Goal: Information Seeking & Learning: Learn about a topic

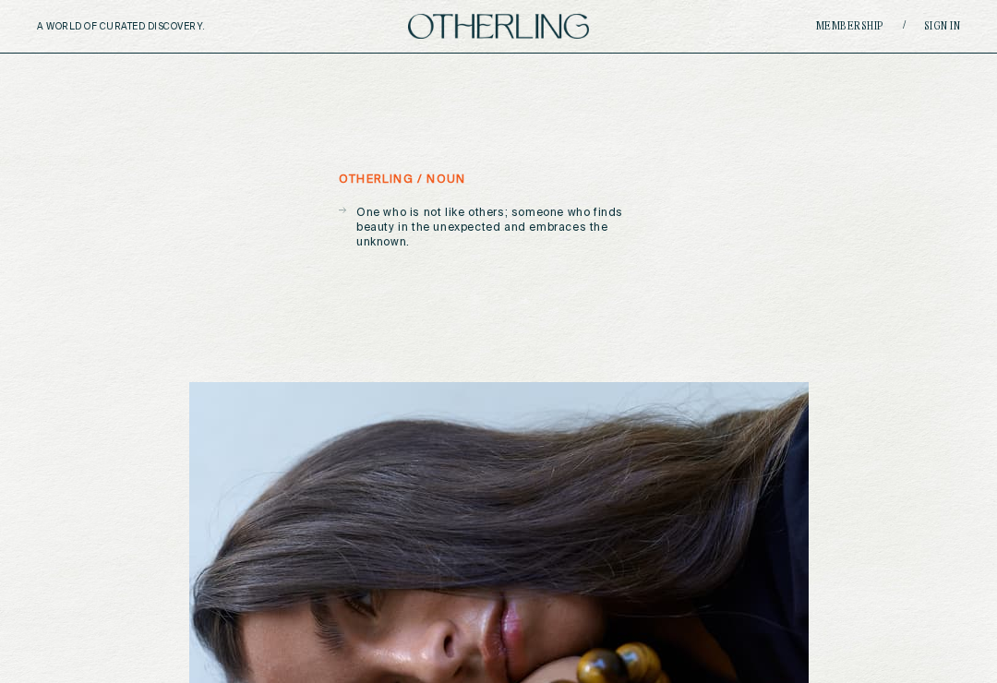
click at [852, 31] on link "Membership" at bounding box center [850, 26] width 68 height 11
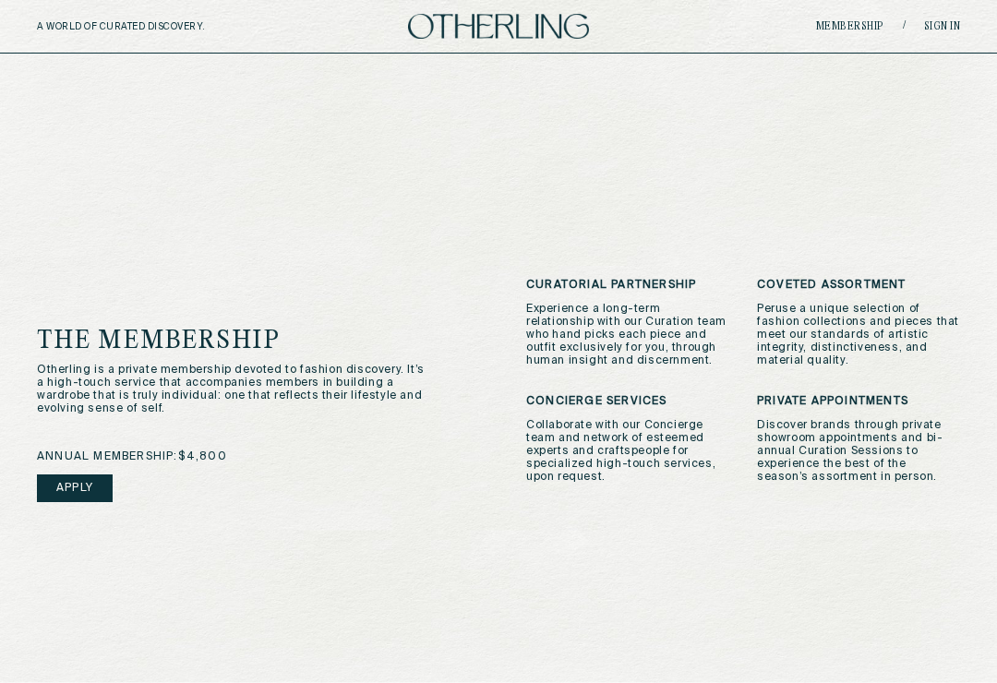
scroll to position [383, 0]
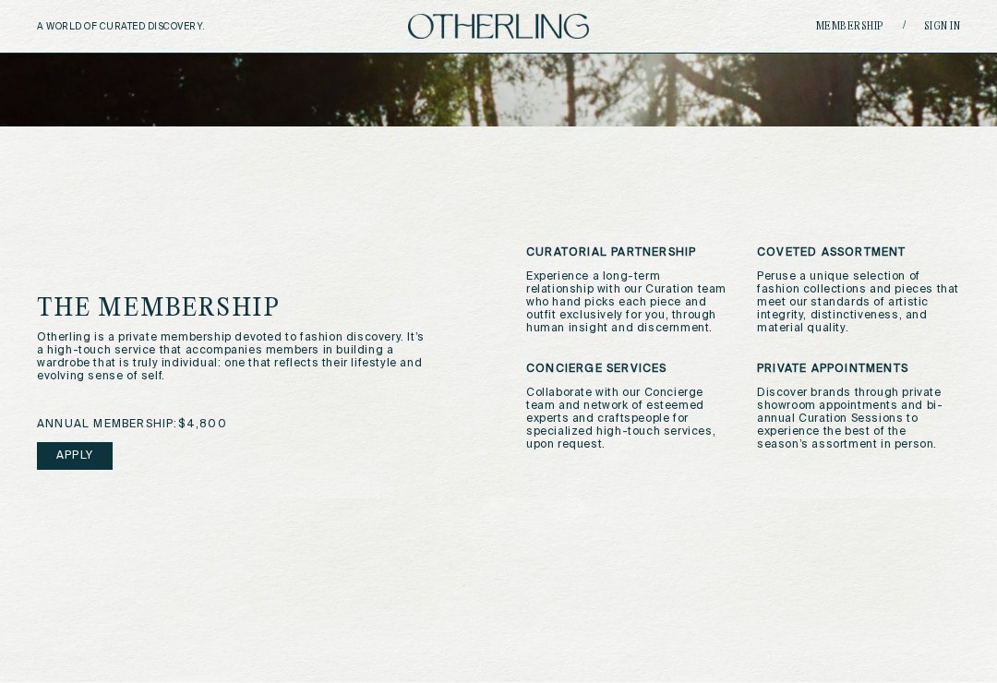
click at [990, 325] on div "The Membership Otherling is a private membership devoted to fashion discovery. …" at bounding box center [498, 541] width 997 height 828
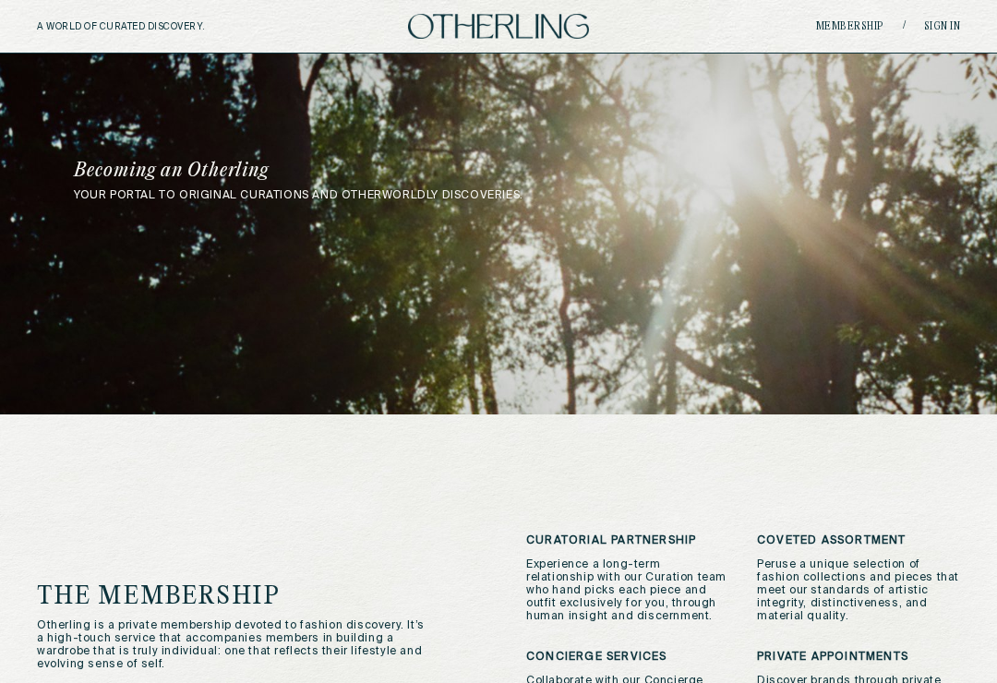
scroll to position [0, 0]
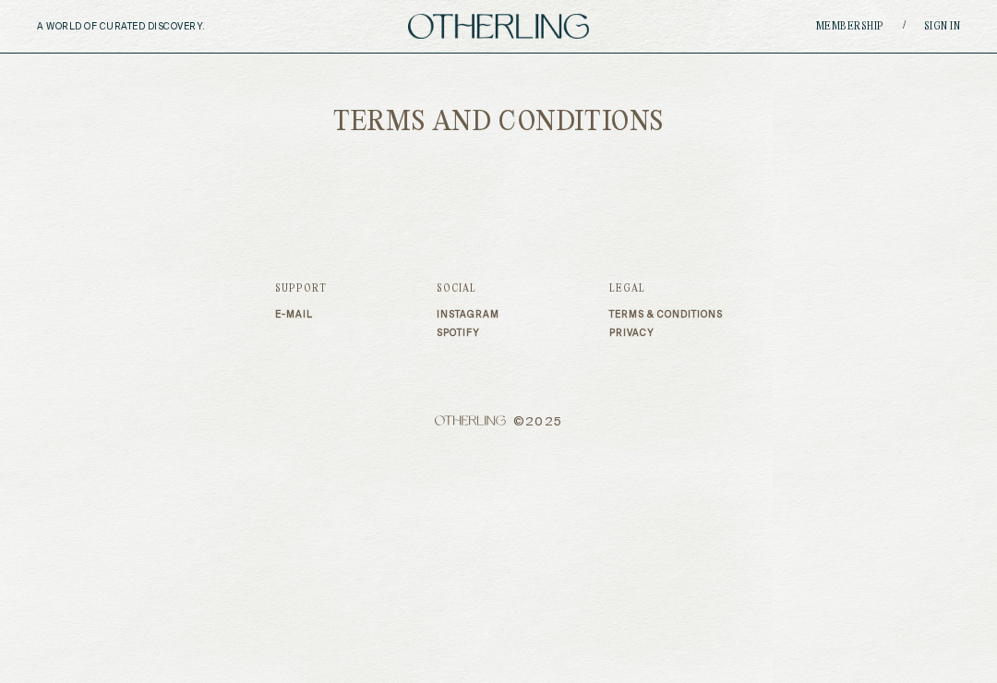
click at [632, 309] on link "Terms & Conditions" at bounding box center [667, 314] width 114 height 11
